Goal: Task Accomplishment & Management: Manage account settings

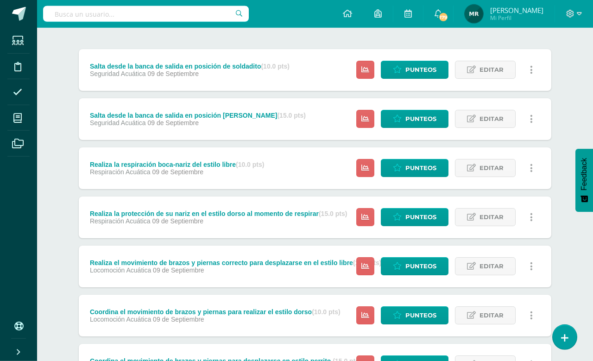
scroll to position [101, 0]
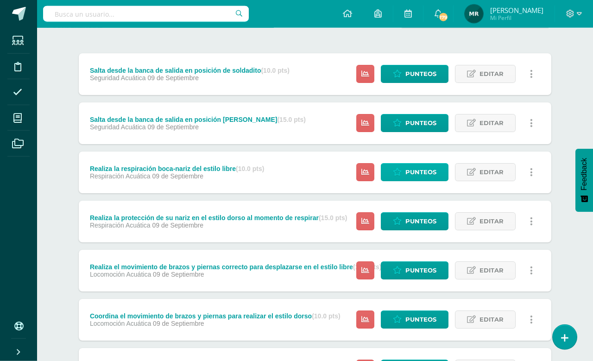
click at [405, 172] on span "Punteos" at bounding box center [420, 172] width 31 height 17
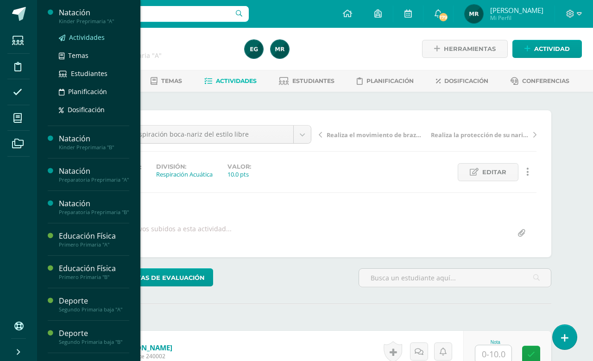
click at [90, 34] on span "Actividades" at bounding box center [87, 37] width 36 height 9
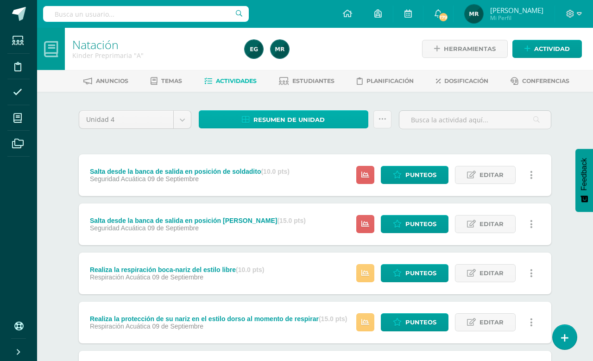
click at [302, 116] on span "Resumen de unidad" at bounding box center [288, 119] width 71 height 17
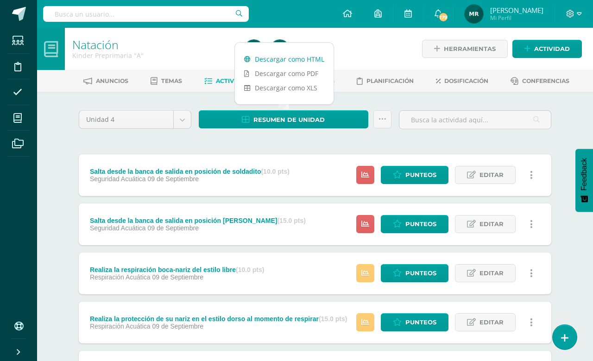
click at [297, 57] on link "Descargar como HTML" at bounding box center [284, 59] width 99 height 14
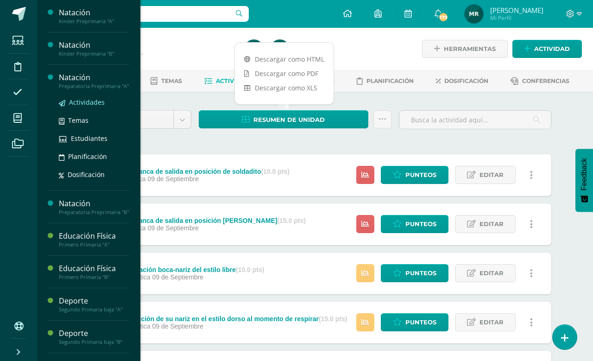
click at [88, 105] on span "Actividades" at bounding box center [87, 102] width 36 height 9
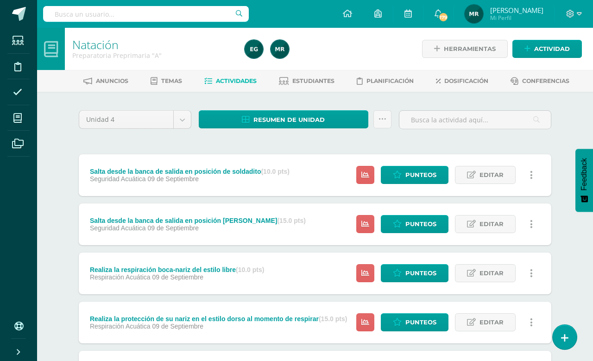
drag, startPoint x: 298, startPoint y: 115, endPoint x: 301, endPoint y: 108, distance: 7.7
click at [298, 115] on span "Resumen de unidad" at bounding box center [288, 119] width 71 height 17
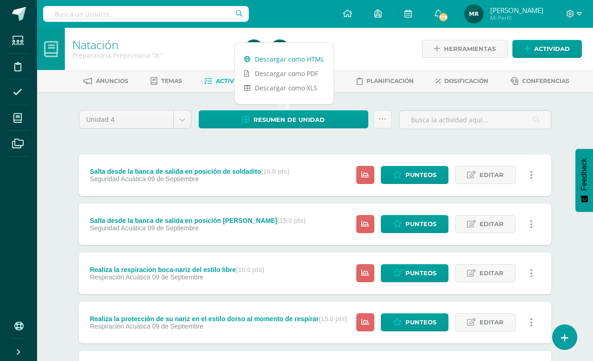
click at [307, 60] on link "Descargar como HTML" at bounding box center [284, 59] width 99 height 14
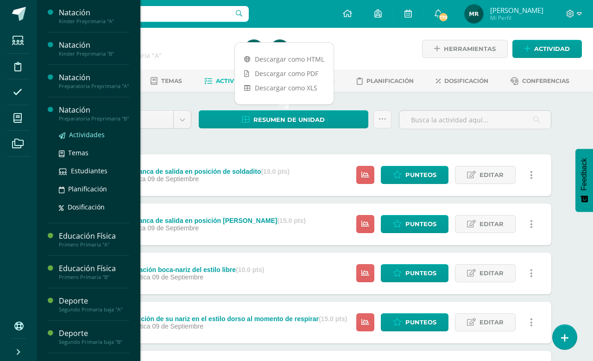
click at [83, 132] on span "Actividades" at bounding box center [87, 134] width 36 height 9
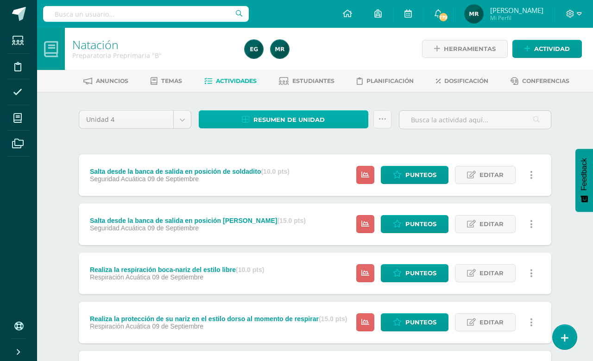
click at [277, 125] on span "Resumen de unidad" at bounding box center [288, 119] width 71 height 17
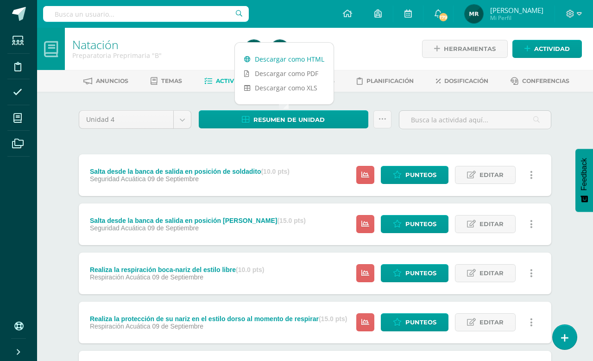
click at [295, 59] on link "Descargar como HTML" at bounding box center [284, 59] width 99 height 14
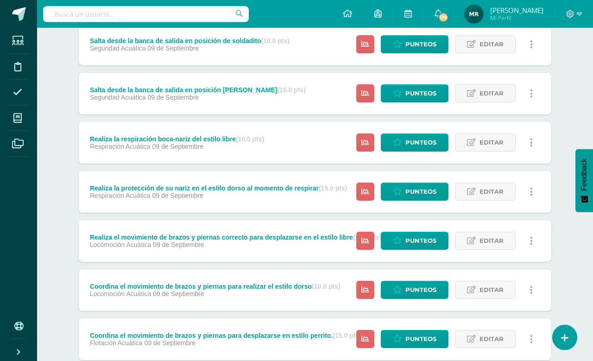
scroll to position [130, 0]
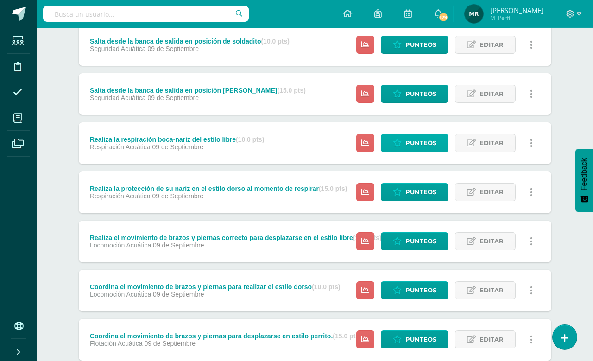
click at [395, 143] on icon at bounding box center [397, 143] width 9 height 8
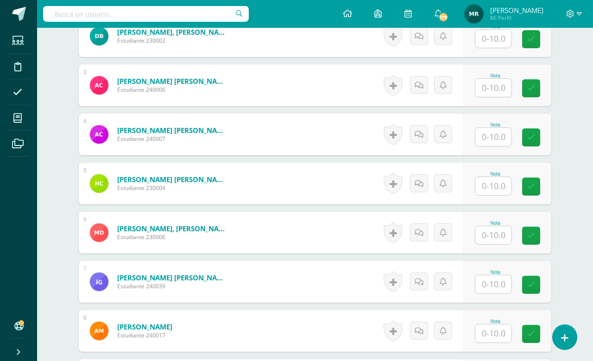
scroll to position [365, 0]
click at [498, 290] on input "text" at bounding box center [493, 284] width 36 height 18
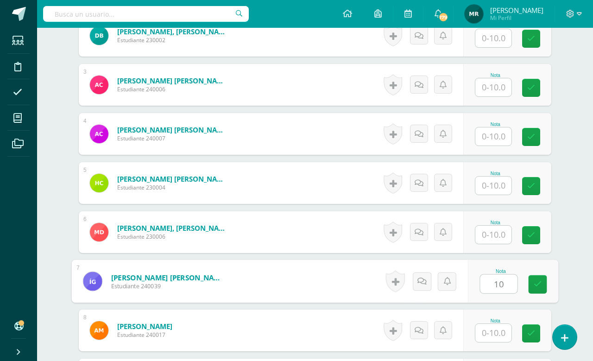
type input "10"
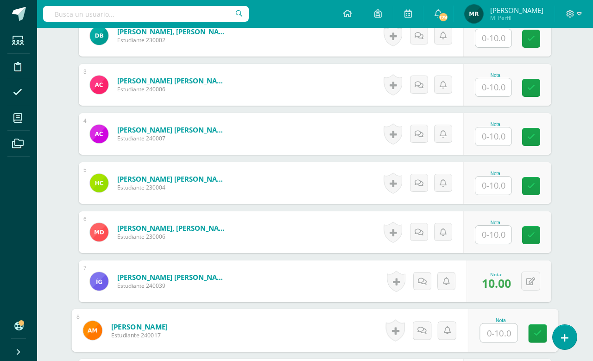
click at [509, 240] on input "text" at bounding box center [493, 235] width 36 height 18
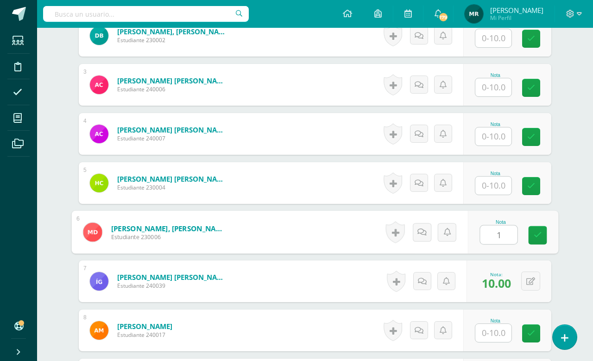
type input "10"
click at [535, 237] on icon at bounding box center [538, 235] width 8 height 8
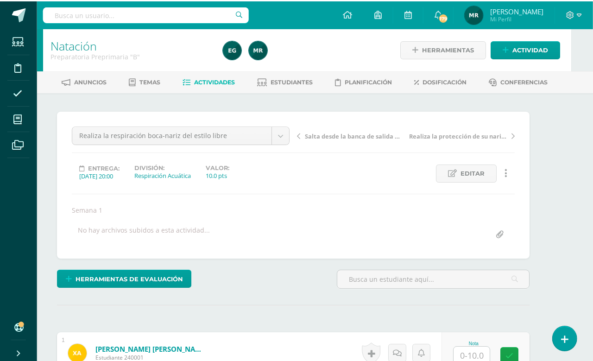
scroll to position [0, 22]
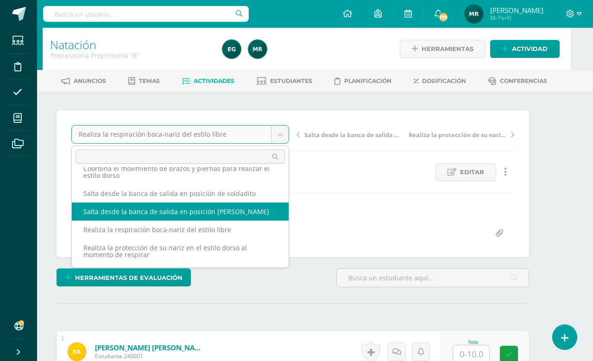
scroll to position [87, 0]
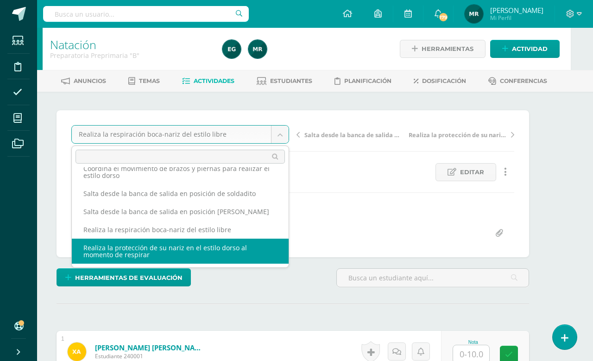
select select "/dashboard/teacher/grade-activity/109023/"
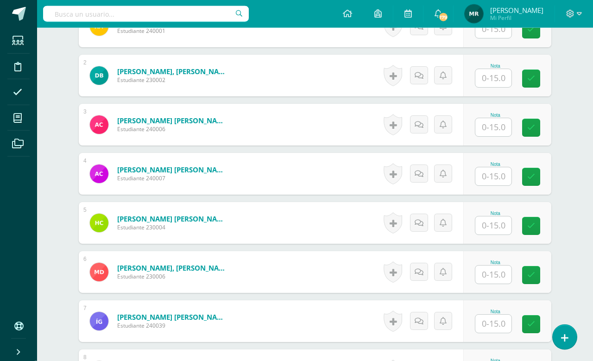
scroll to position [341, 0]
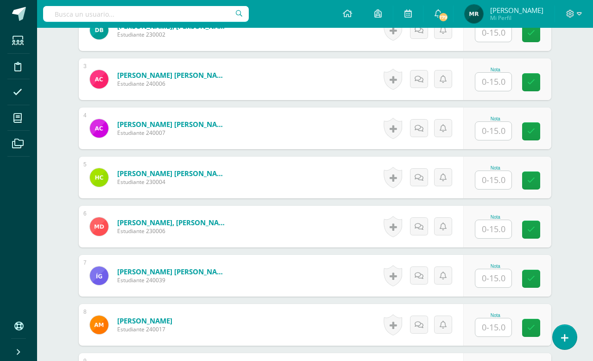
click at [495, 287] on input "text" at bounding box center [493, 278] width 36 height 18
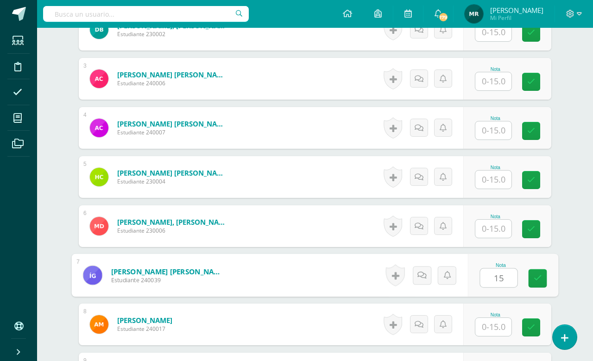
type input "15"
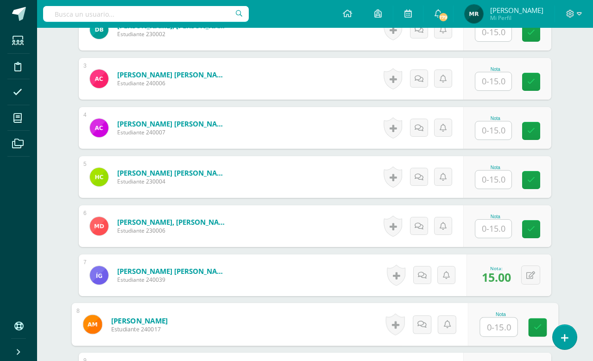
click at [498, 234] on input "text" at bounding box center [493, 229] width 36 height 18
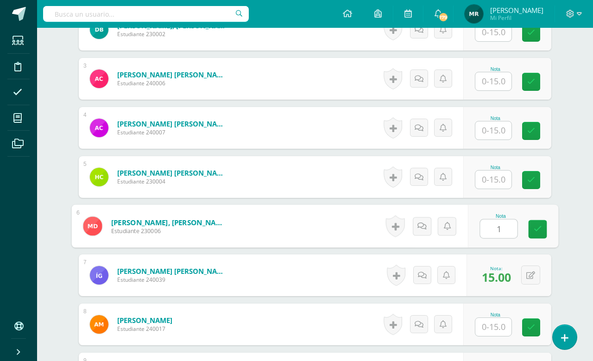
type input "15"
click at [536, 230] on icon at bounding box center [538, 229] width 8 height 8
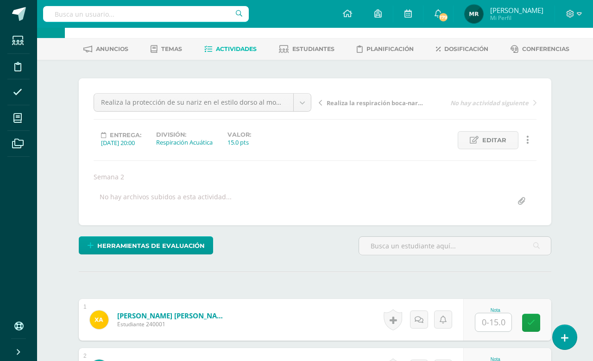
scroll to position [0, 0]
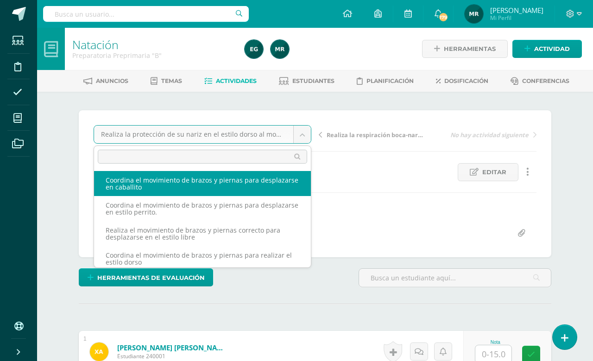
select select "/dashboard/teacher/grade-activity/109013/"
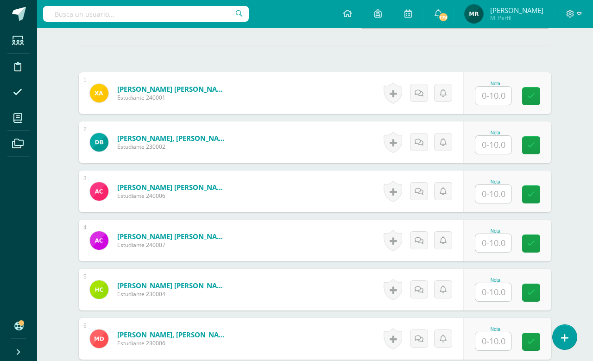
scroll to position [259, 0]
click at [481, 350] on input "text" at bounding box center [493, 341] width 36 height 18
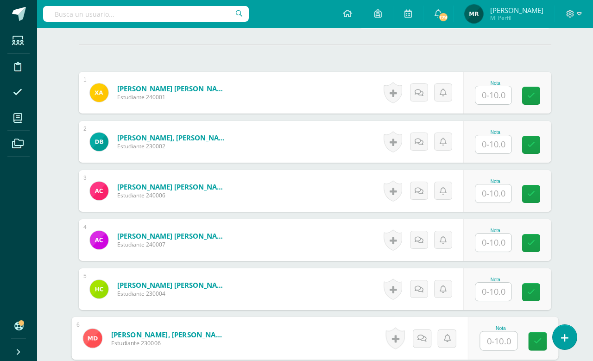
scroll to position [259, 0]
type input "10"
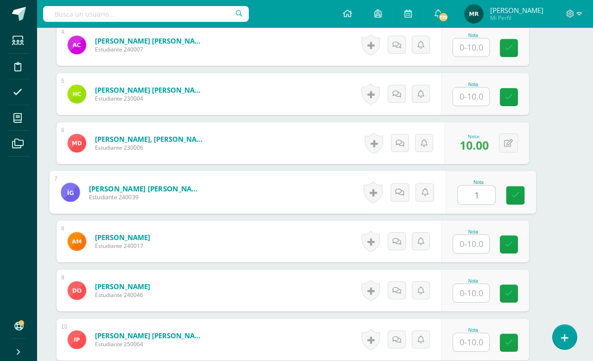
type input "10"
click at [516, 199] on icon at bounding box center [516, 195] width 8 height 8
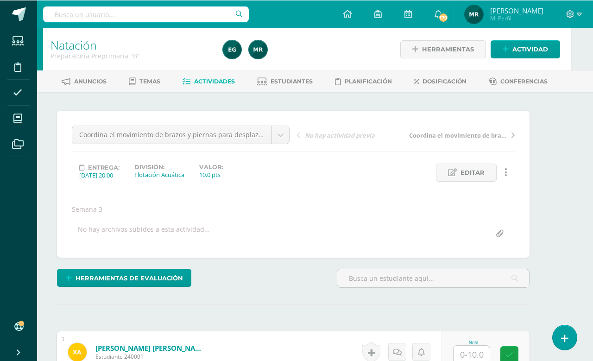
scroll to position [0, 22]
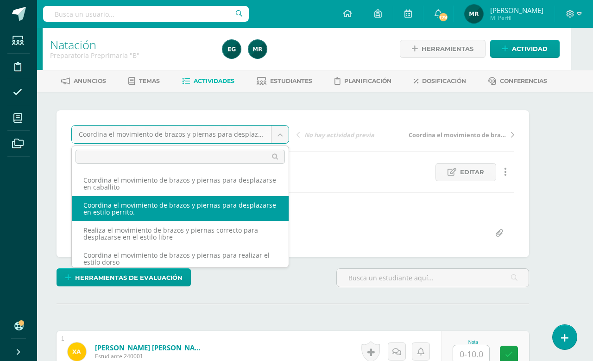
select select "/dashboard/teacher/grade-activity/109014/"
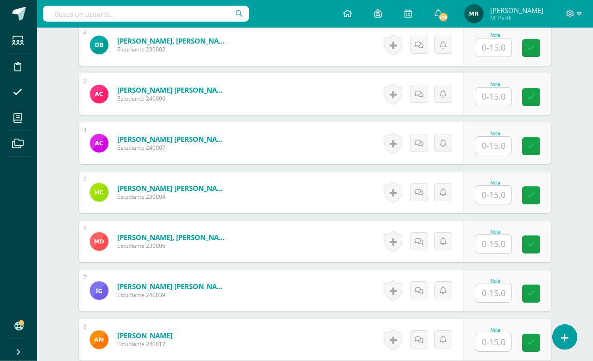
scroll to position [429, 0]
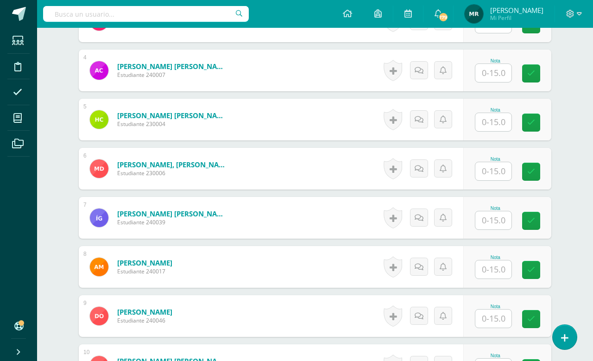
click at [491, 177] on input "text" at bounding box center [493, 171] width 36 height 18
type input "15"
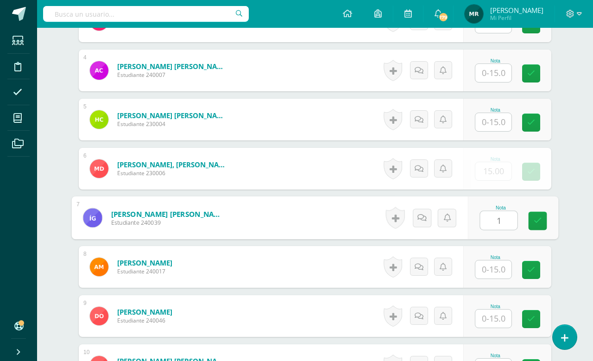
type input "15"
click at [543, 230] on link at bounding box center [538, 221] width 19 height 19
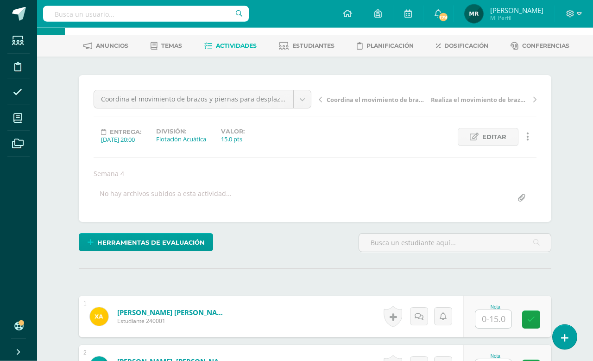
scroll to position [0, 0]
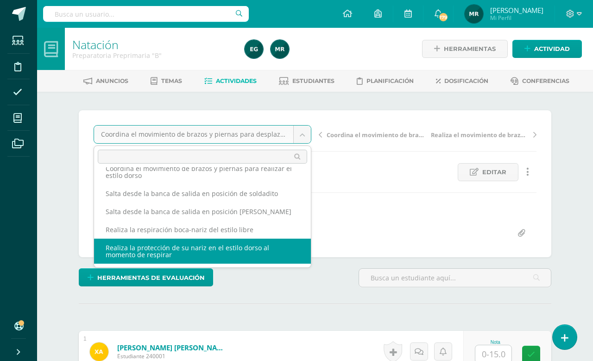
scroll to position [87, 0]
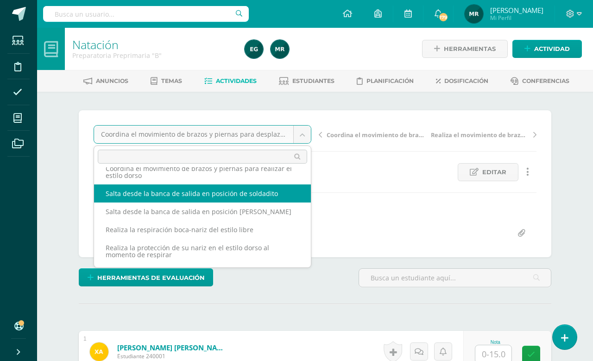
select select "/dashboard/teacher/grade-activity/109019/"
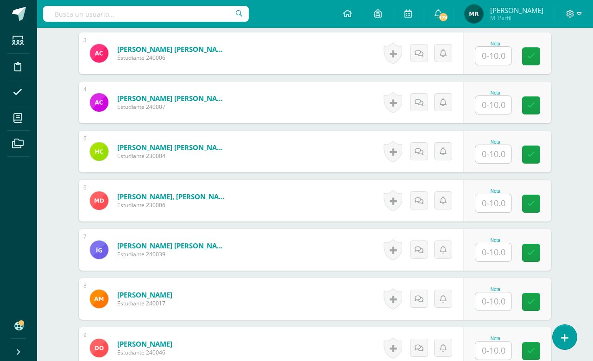
scroll to position [406, 0]
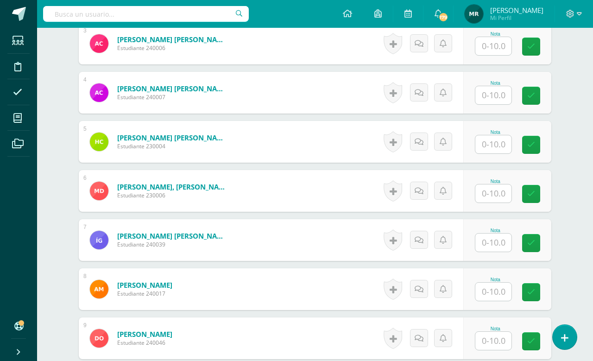
click at [503, 201] on input "text" at bounding box center [493, 193] width 36 height 18
type input "10"
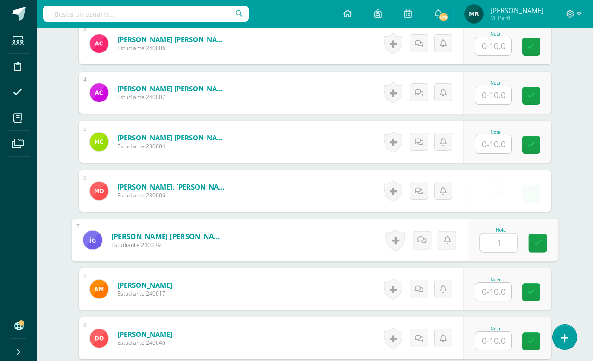
type input "10"
click at [541, 238] on link at bounding box center [538, 243] width 19 height 19
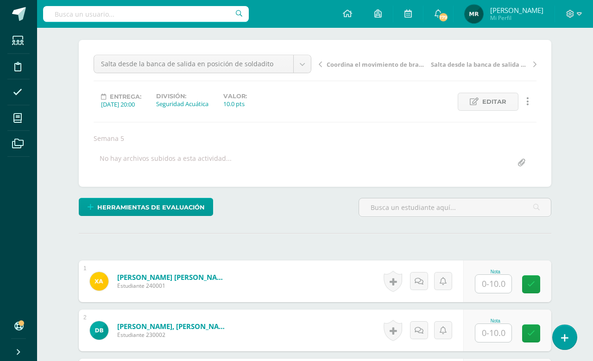
scroll to position [0, 0]
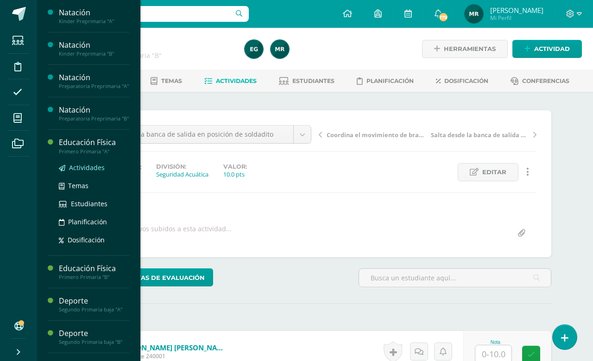
click at [86, 170] on span "Actividades" at bounding box center [87, 167] width 36 height 9
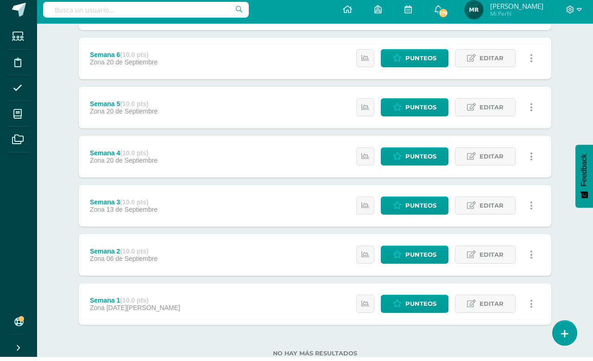
scroll to position [211, 0]
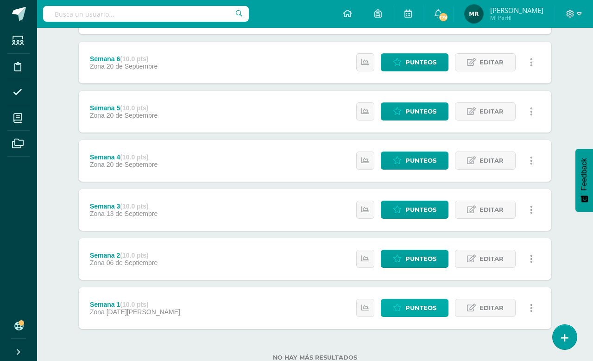
click at [423, 316] on span "Punteos" at bounding box center [420, 307] width 31 height 17
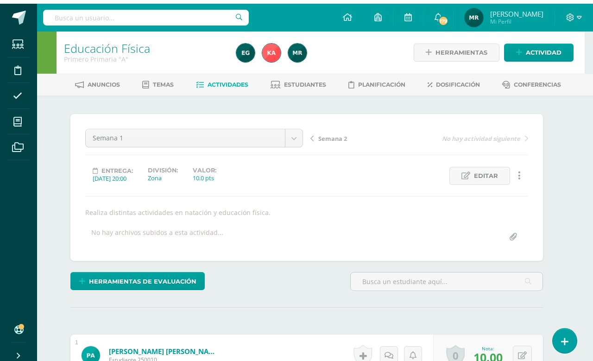
scroll to position [0, 9]
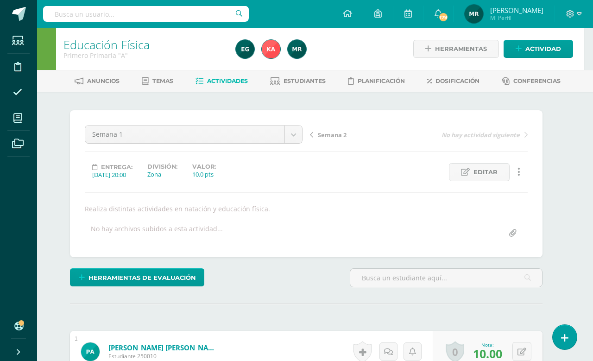
click at [234, 84] on span "Actividades" at bounding box center [227, 80] width 41 height 7
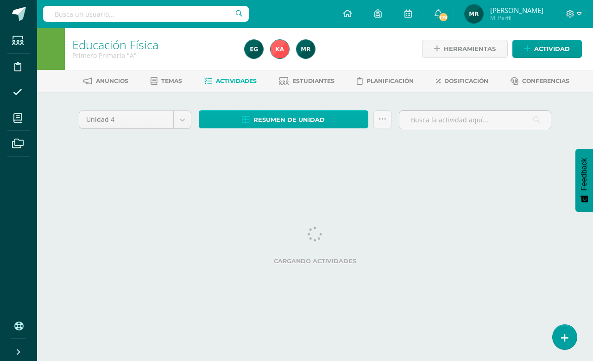
click at [340, 127] on link "Resumen de unidad" at bounding box center [284, 119] width 170 height 18
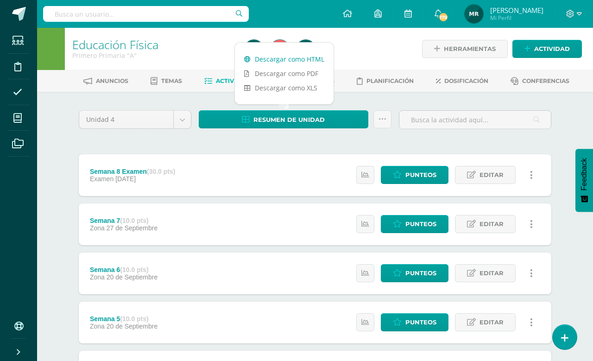
click at [316, 55] on link "Descargar como HTML" at bounding box center [284, 59] width 99 height 14
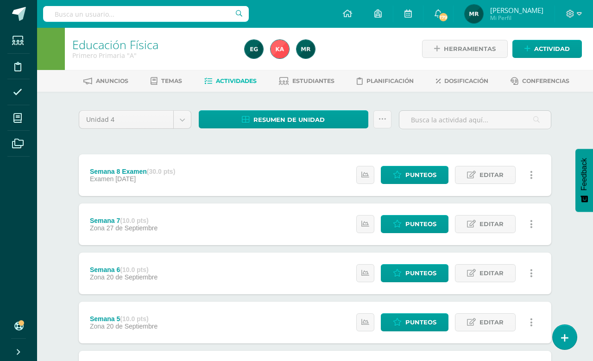
click at [574, 142] on div "Educación Física Primero Primaria "A" Herramientas Detalle de asistencias Activ…" at bounding box center [315, 315] width 556 height 574
